Goal: Information Seeking & Learning: Learn about a topic

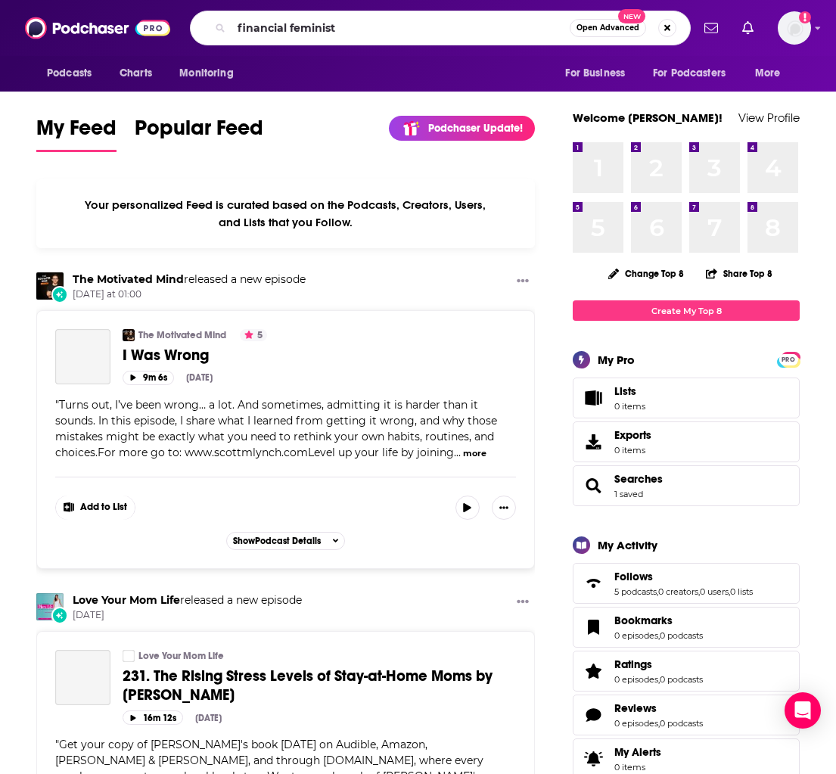
type input "financial feminist"
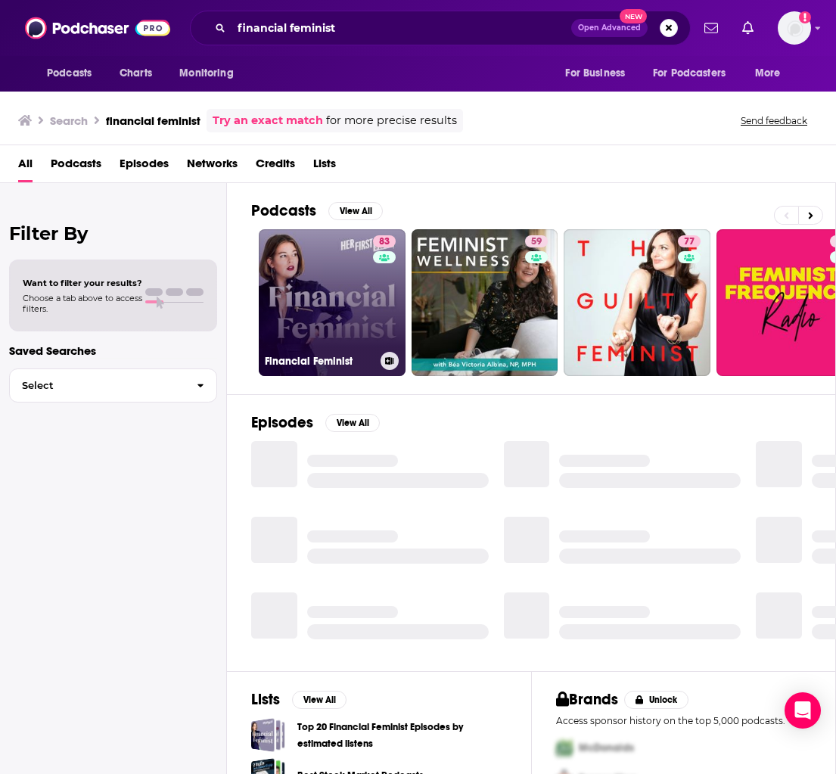
click at [344, 268] on link "83 Financial Feminist" at bounding box center [332, 302] width 147 height 147
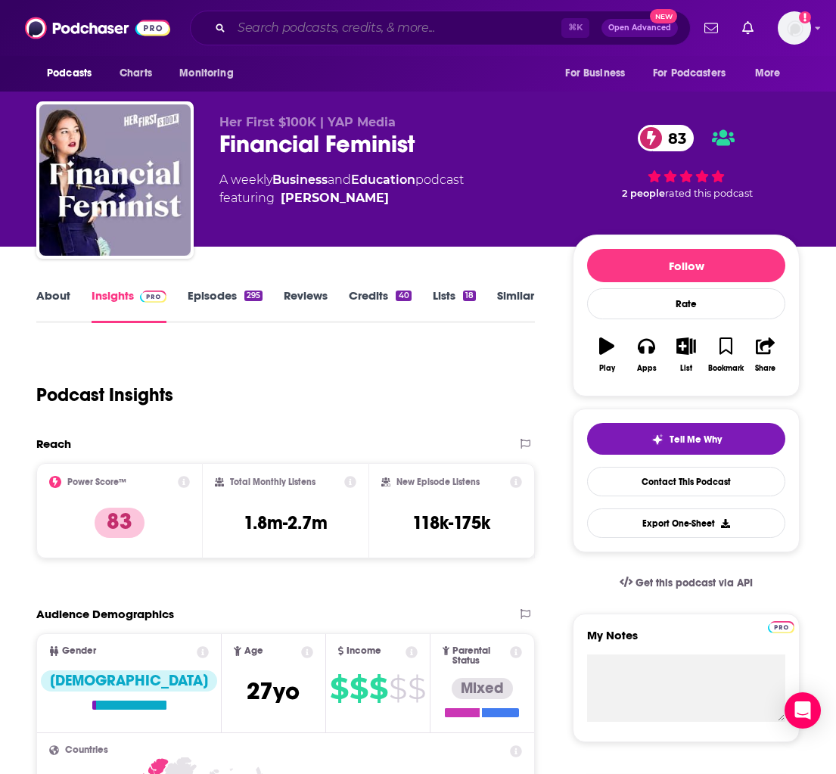
click at [406, 20] on input "Search podcasts, credits, & more..." at bounding box center [397, 28] width 330 height 24
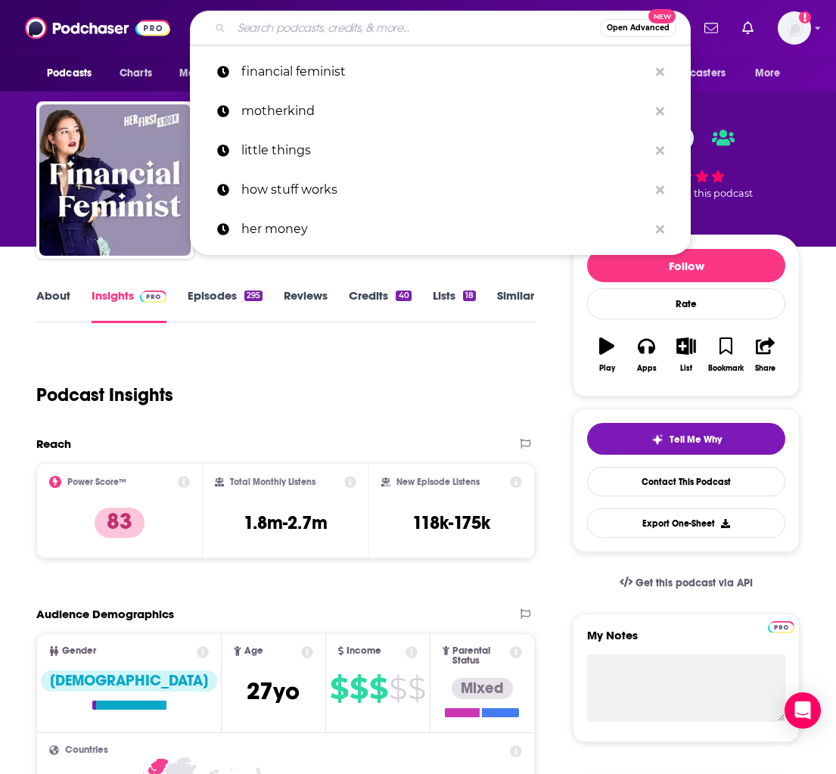
paste input "Money For Couples with [PERSON_NAME]"
type input "Money For Couples with [PERSON_NAME]"
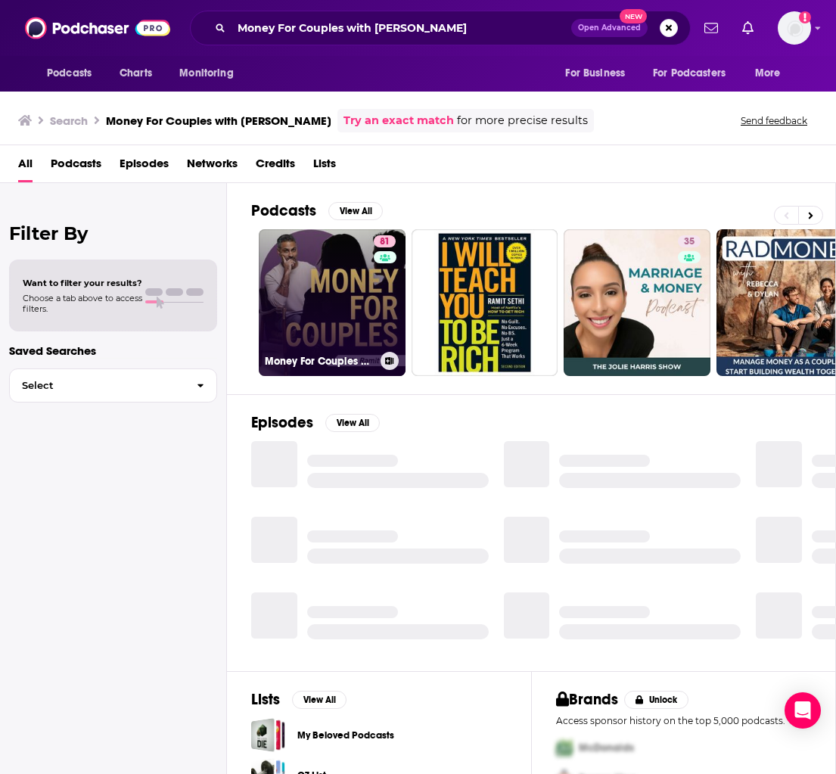
click at [338, 270] on link "81 Money For Couples with [PERSON_NAME]" at bounding box center [332, 302] width 147 height 147
